Goal: Transaction & Acquisition: Purchase product/service

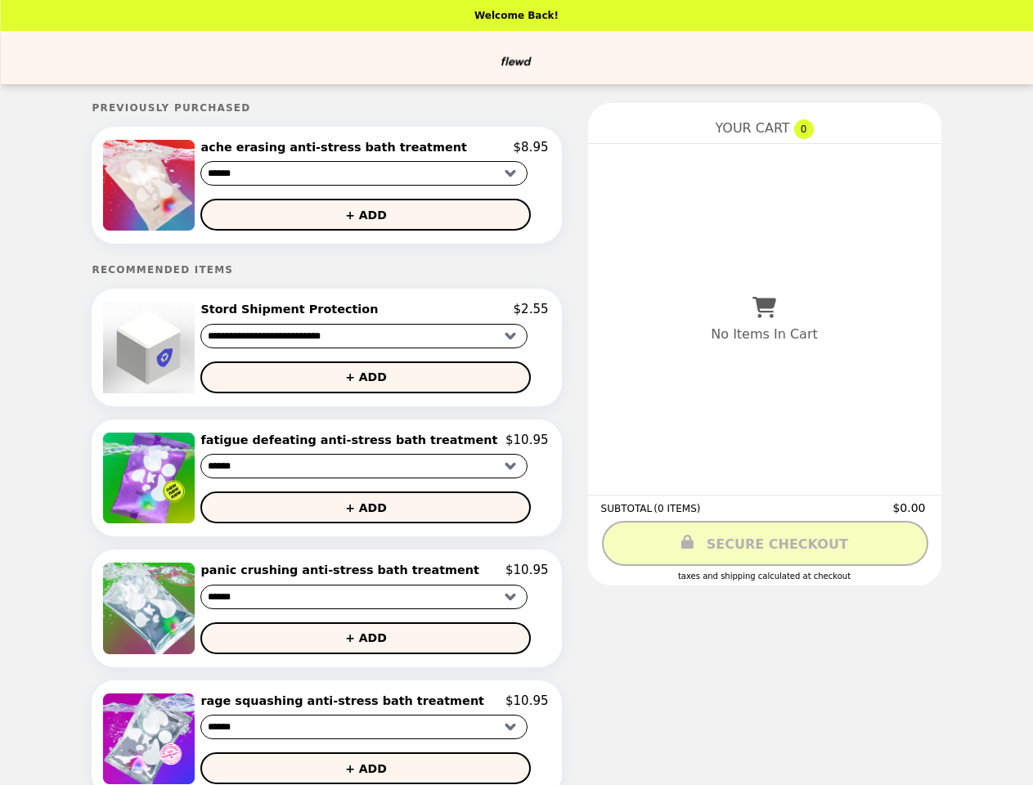
click at [187, 187] on img at bounding box center [150, 185] width 95 height 91
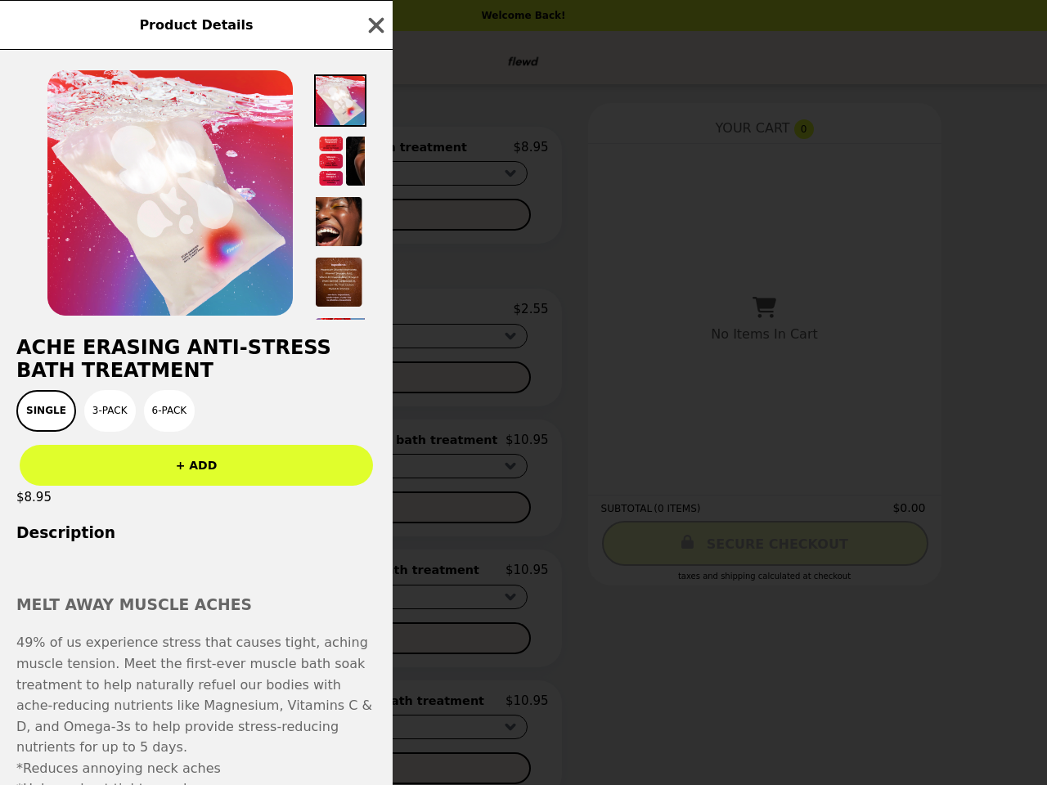
click at [375, 150] on div "Product Details ache erasing anti-stress bath treatment Single 3-Pack 6-Pack + …" at bounding box center [523, 392] width 1047 height 785
click at [375, 218] on div at bounding box center [196, 185] width 393 height 270
click at [187, 352] on div "Product Details ache erasing anti-stress bath treatment Single 3-Pack 6-Pack + …" at bounding box center [523, 392] width 1047 height 785
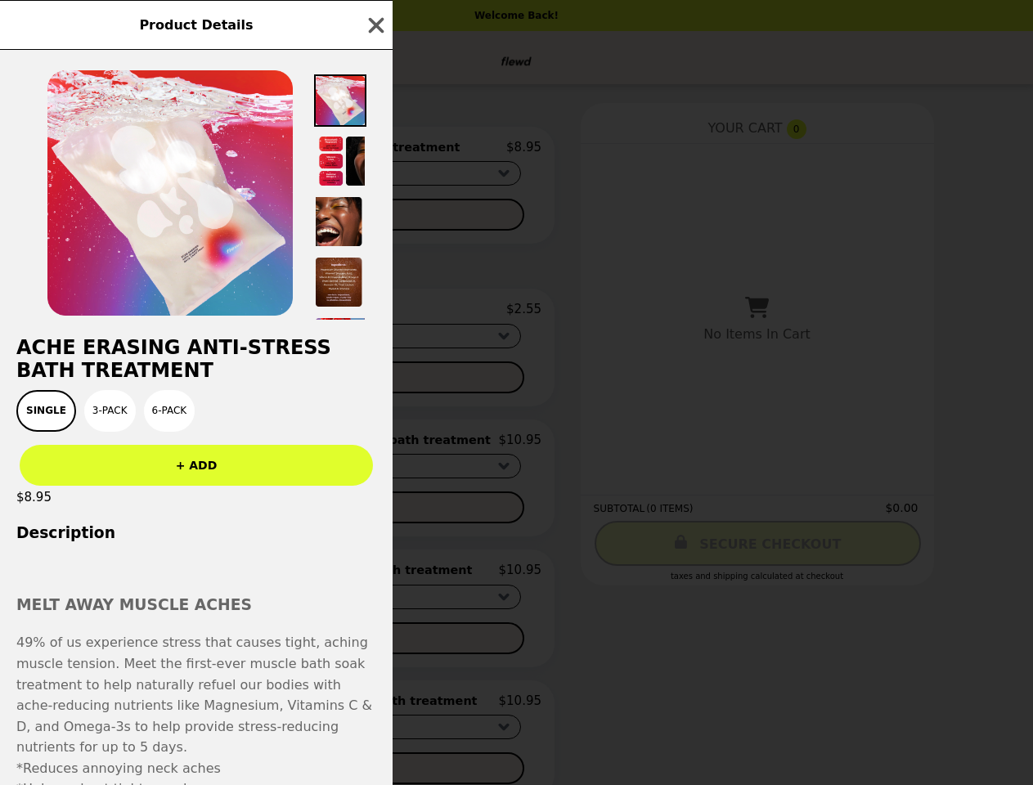
click at [375, 315] on h2 "Stord Shipment Protection" at bounding box center [286, 309] width 184 height 15
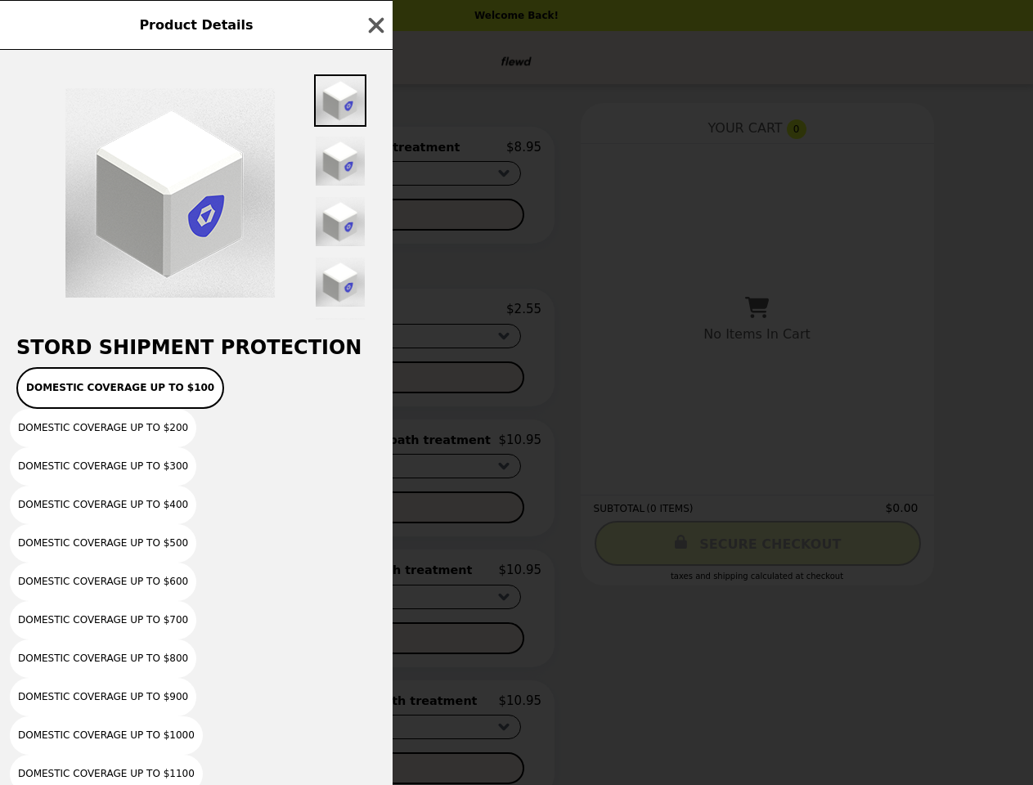
click at [375, 383] on div "Product Details Stord Shipment Protection Domestic coverage up to $100 Domestic…" at bounding box center [516, 392] width 1033 height 785
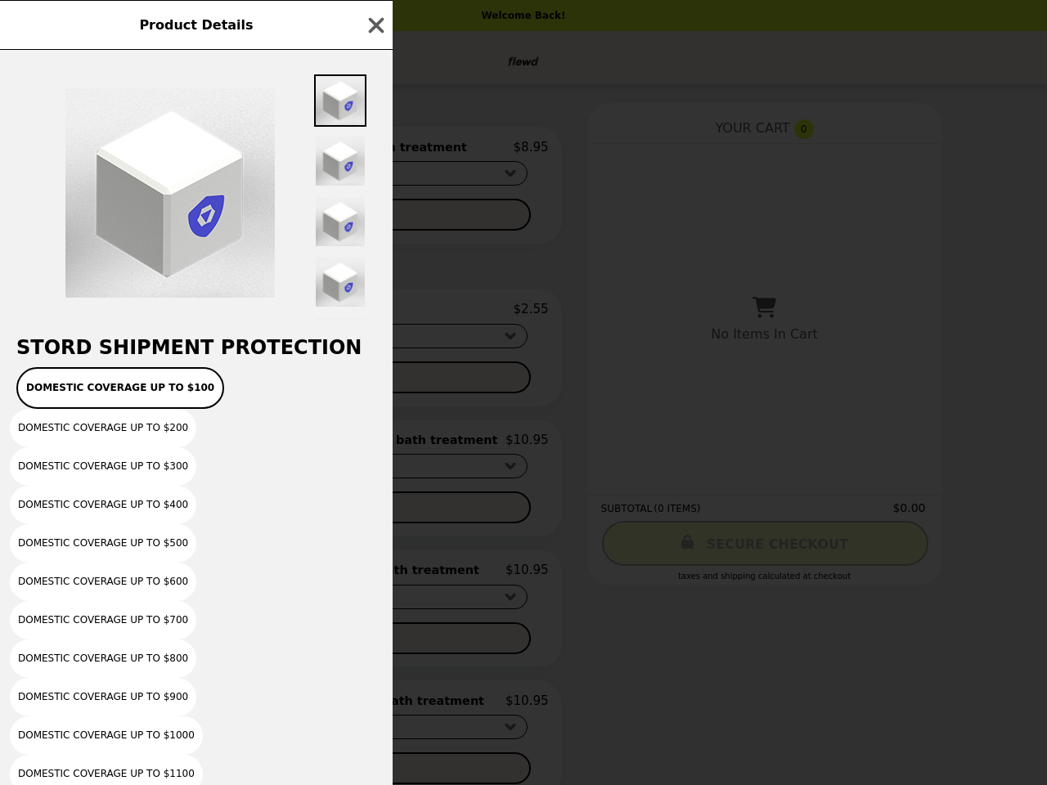
click at [375, 447] on div "Product Details Stord Shipment Protection Domestic coverage up to $100 Domestic…" at bounding box center [523, 392] width 1047 height 785
